Goal: Check status: Check status

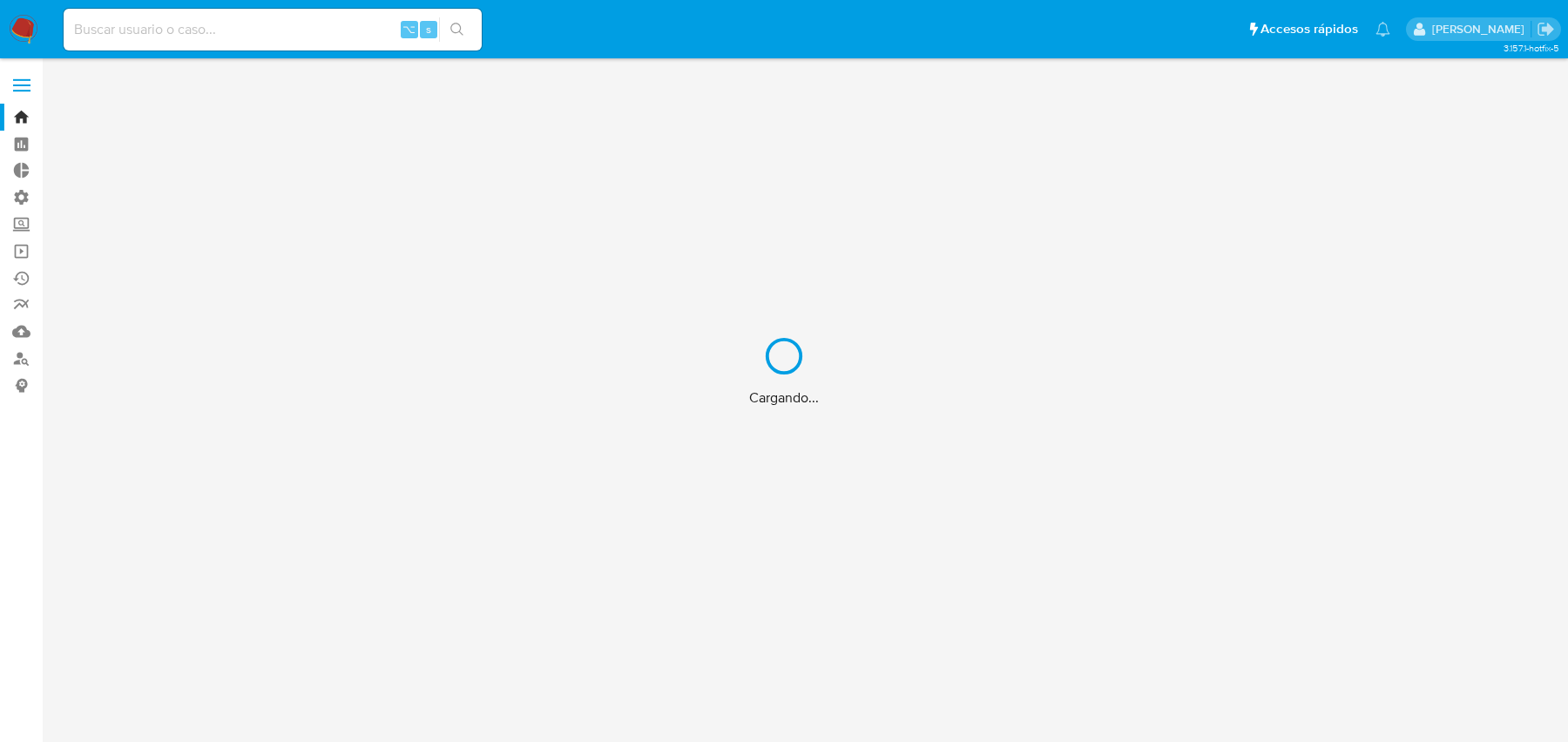
click at [326, 34] on div "Cargando..." at bounding box center [784, 371] width 1568 height 742
click at [294, 29] on div "Cargando..." at bounding box center [784, 371] width 1568 height 742
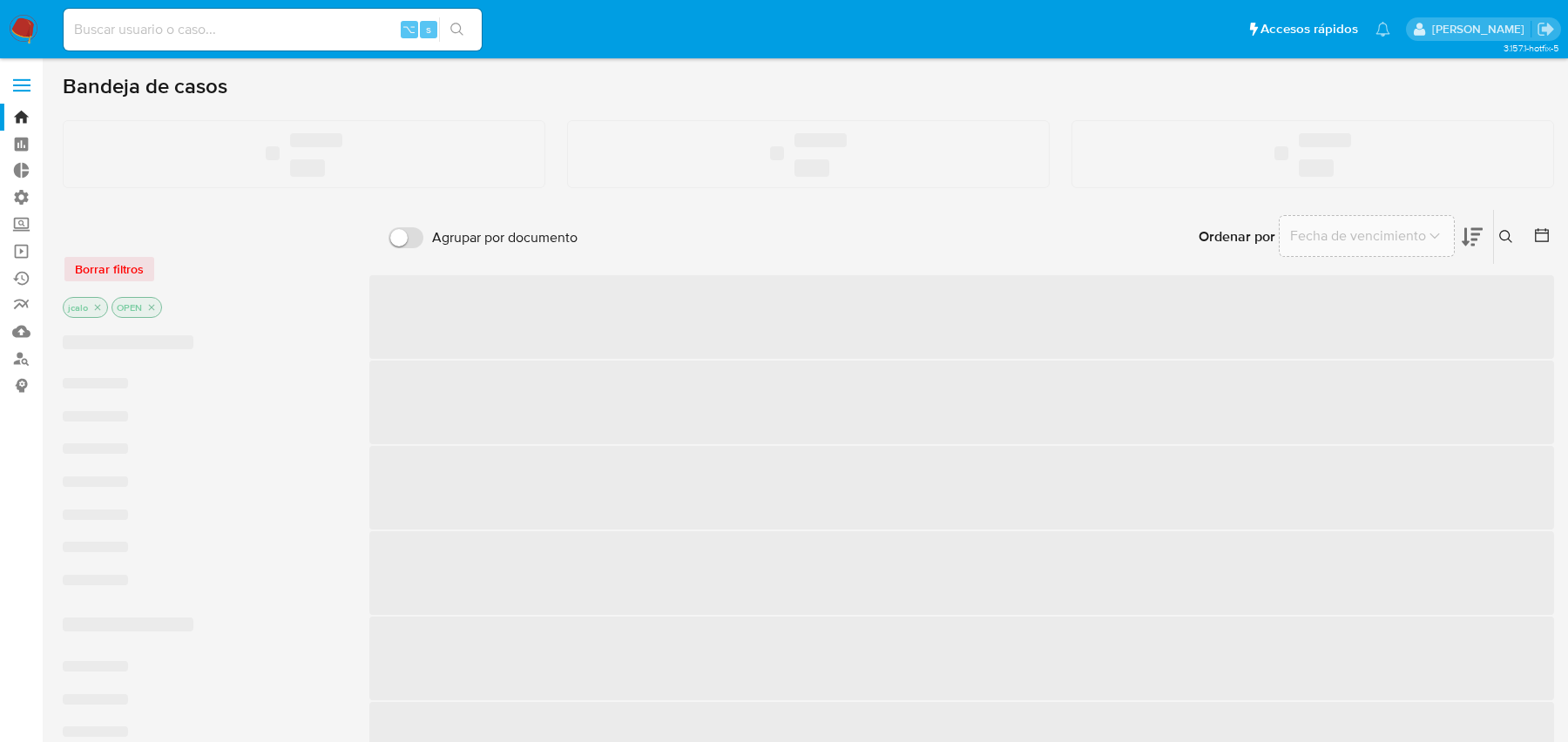
click at [269, 27] on input at bounding box center [272, 29] width 418 height 23
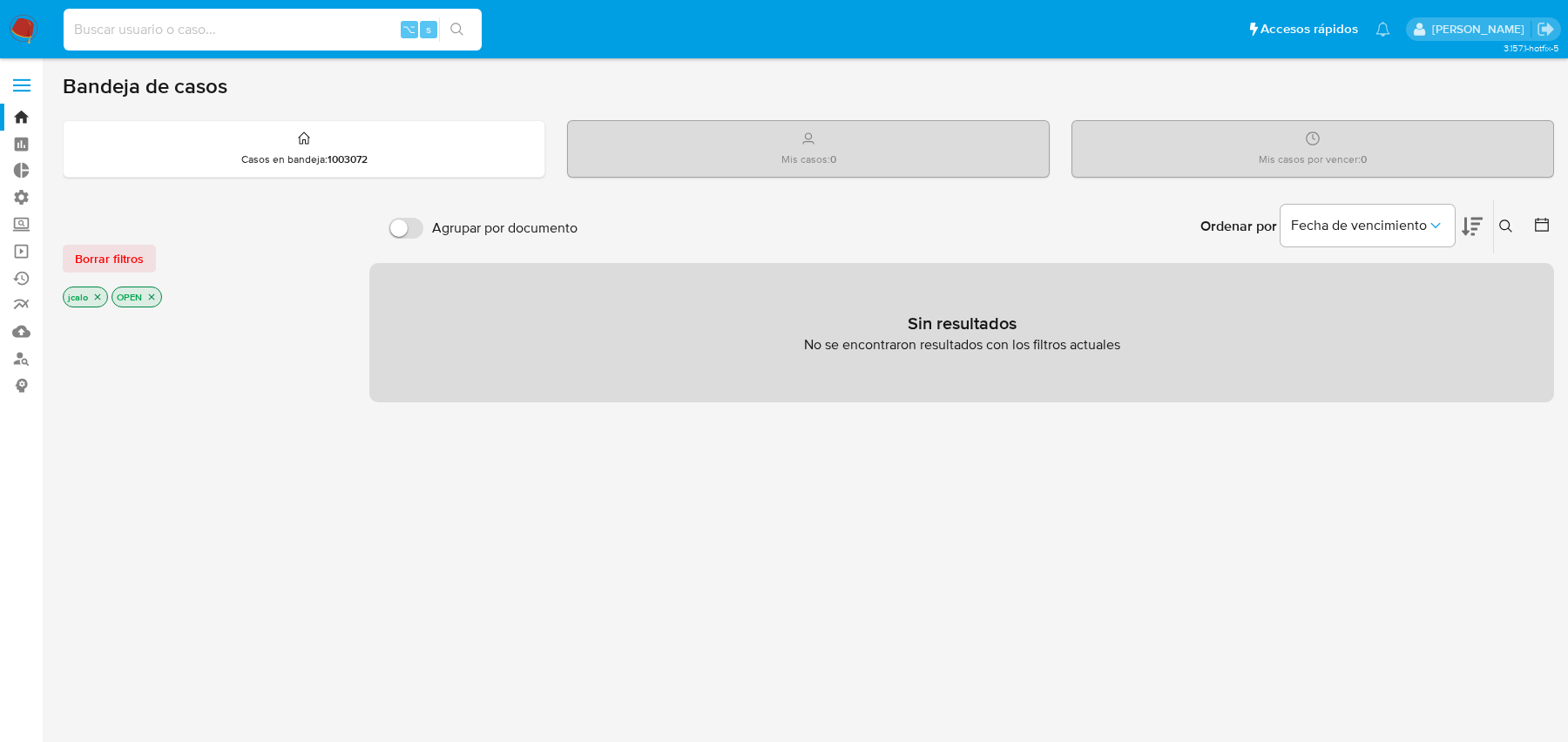
paste input "1925506657"
type input "1925506657"
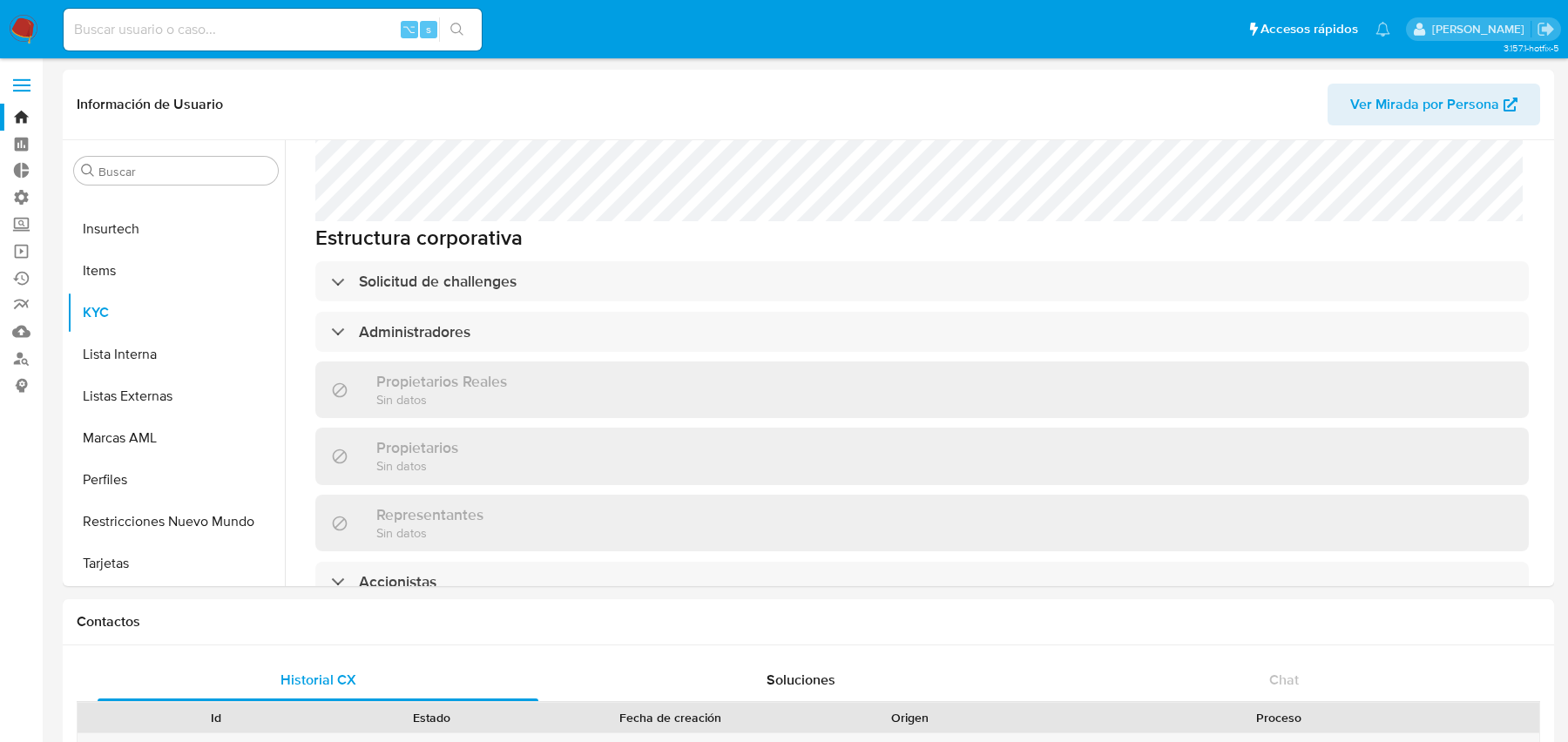
scroll to position [1272, 0]
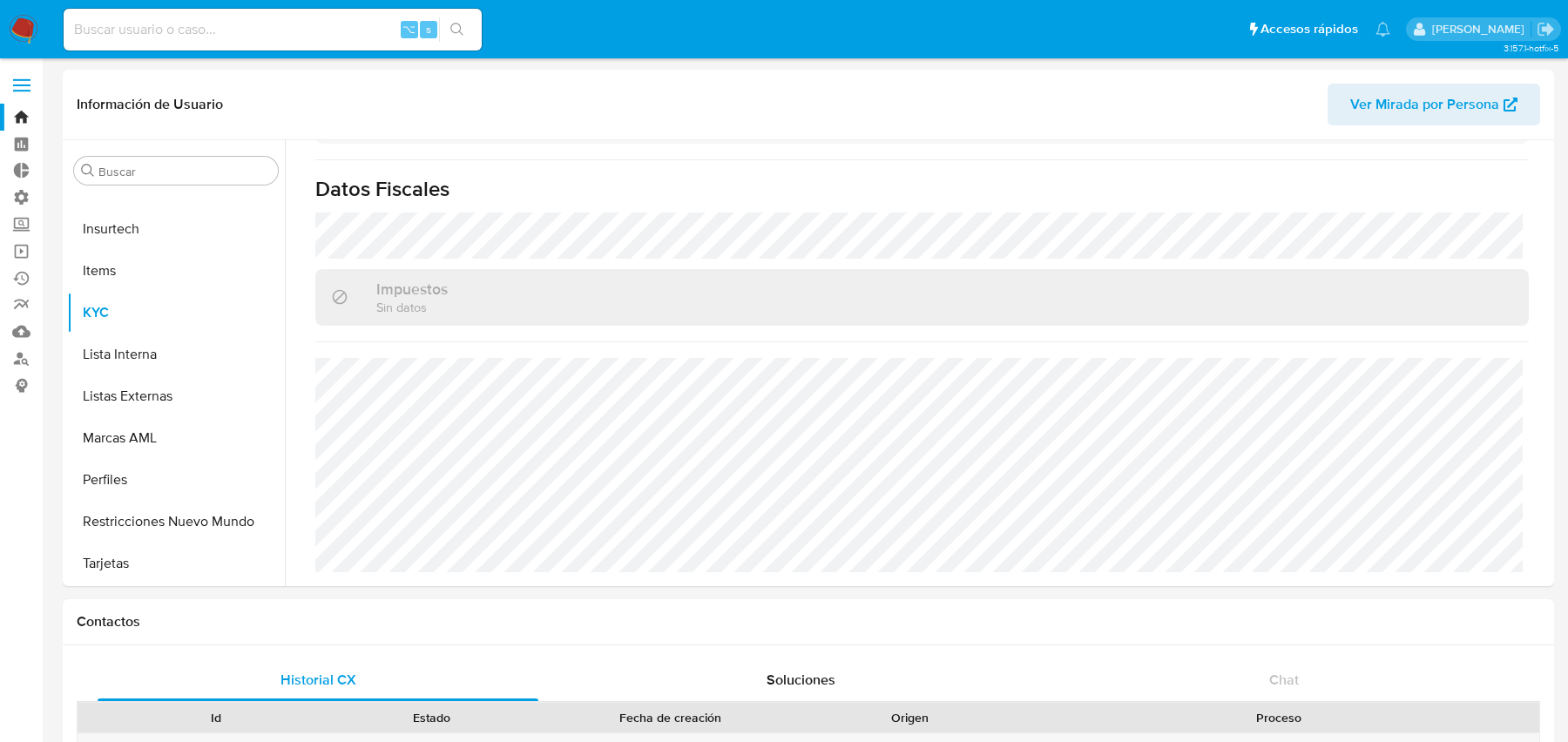
select select "10"
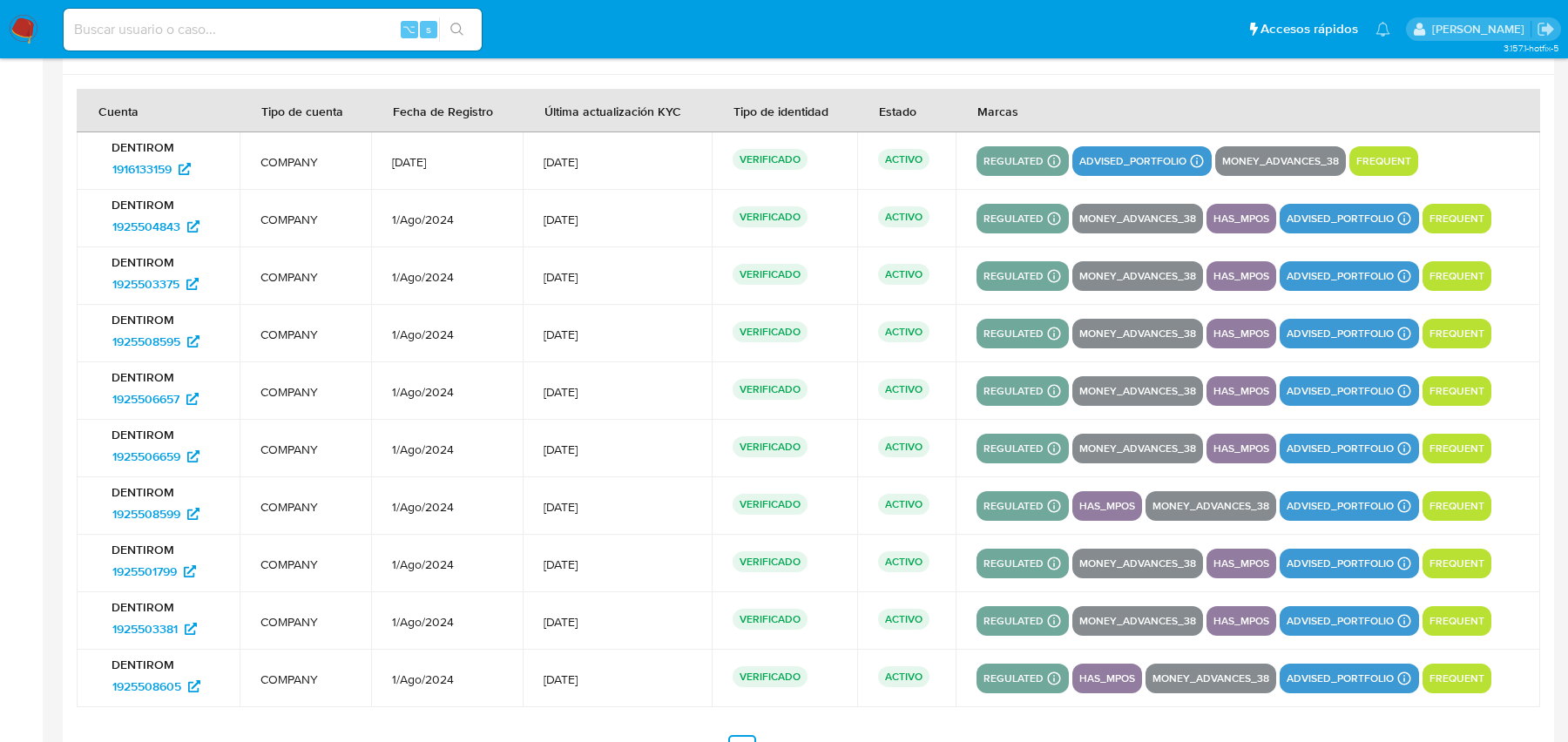
scroll to position [2265, 0]
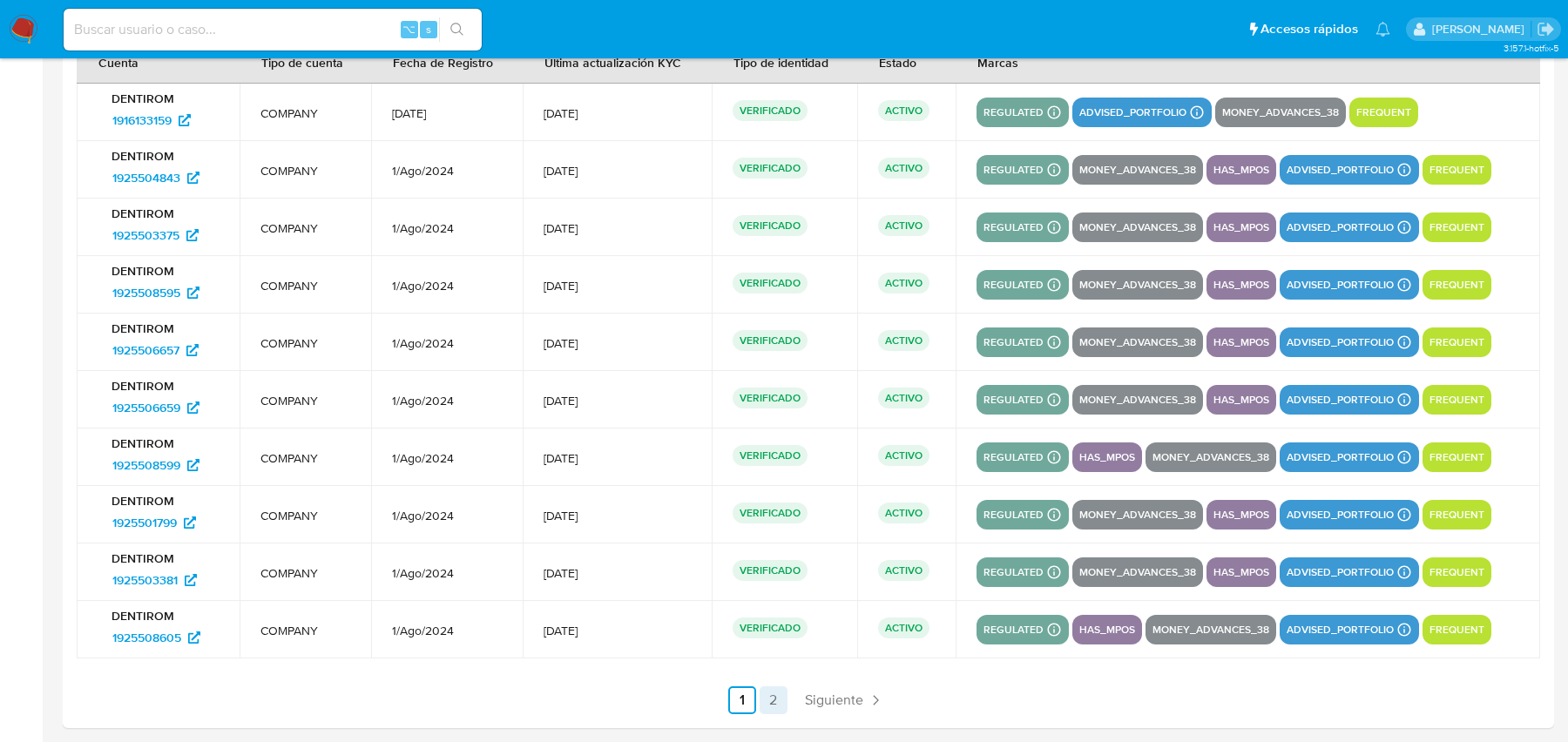
click at [765, 701] on link "2" at bounding box center [773, 699] width 28 height 28
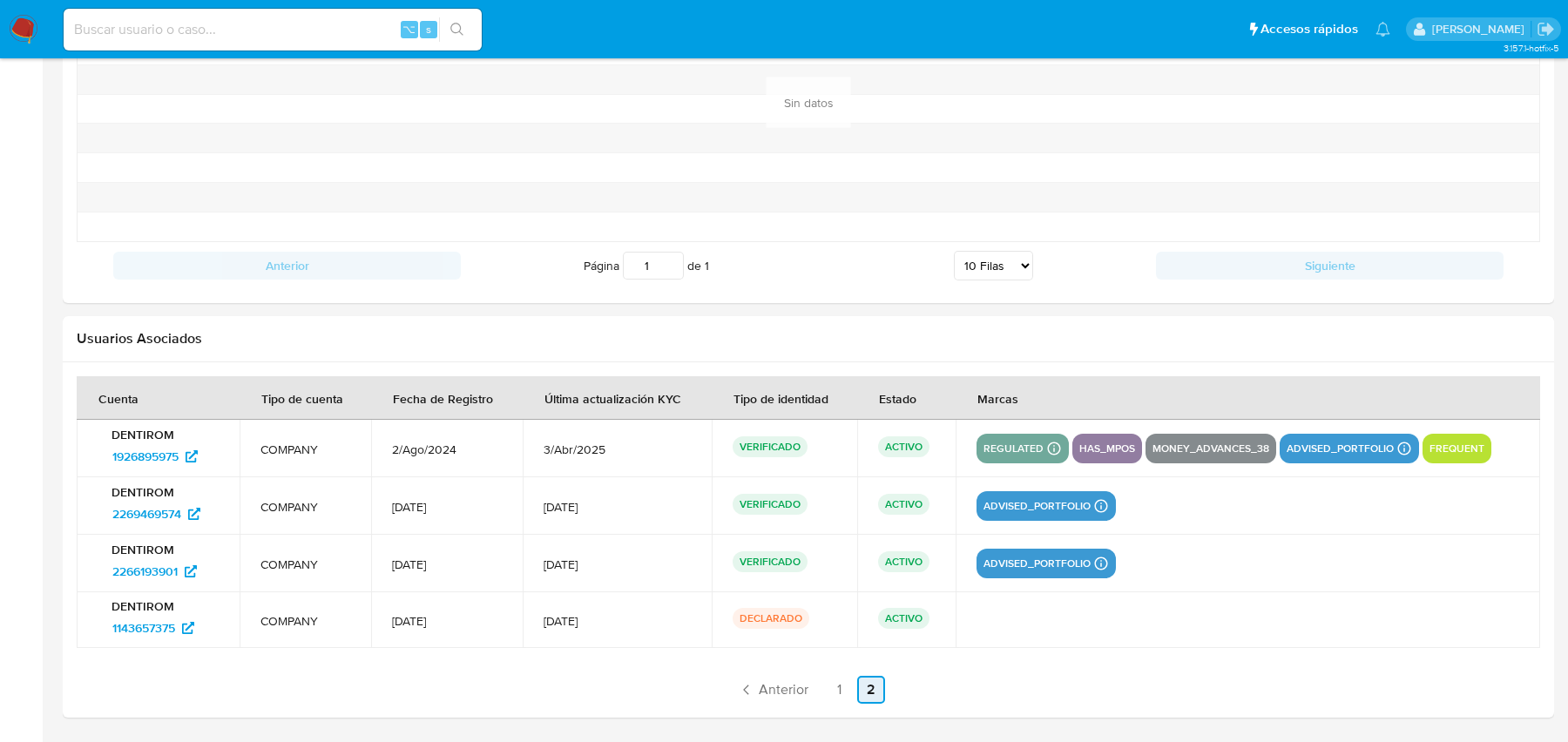
scroll to position [1918, 0]
